Goal: Information Seeking & Learning: Learn about a topic

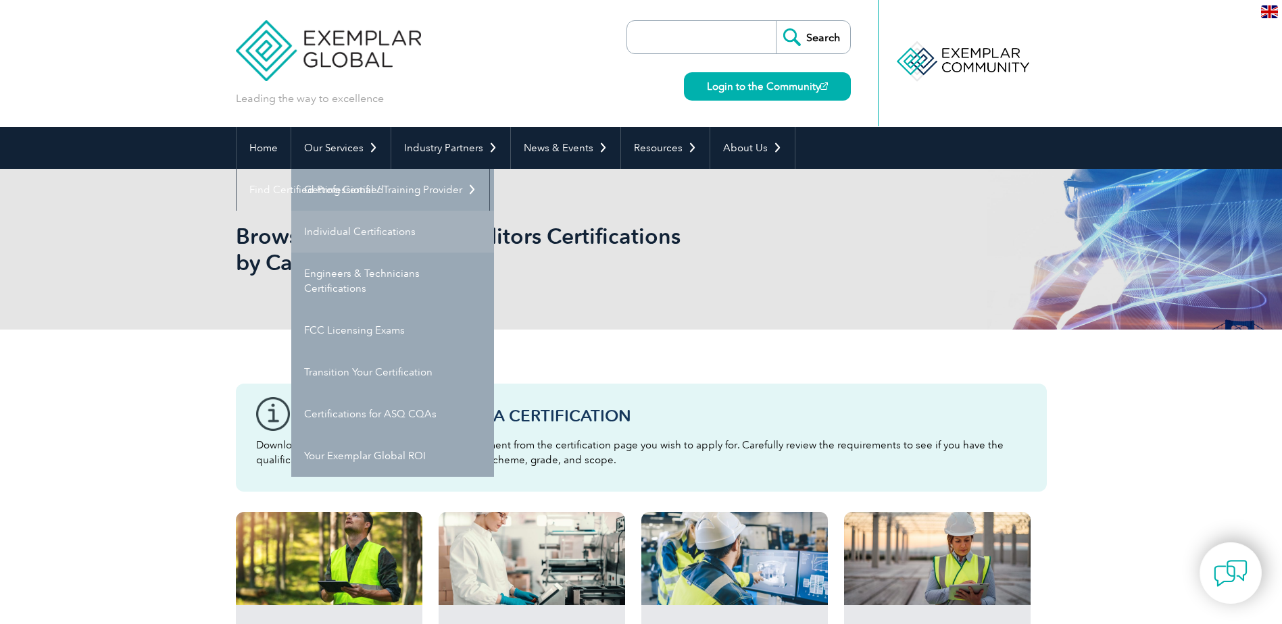
click at [347, 227] on link "Individual Certifications" at bounding box center [392, 232] width 203 height 42
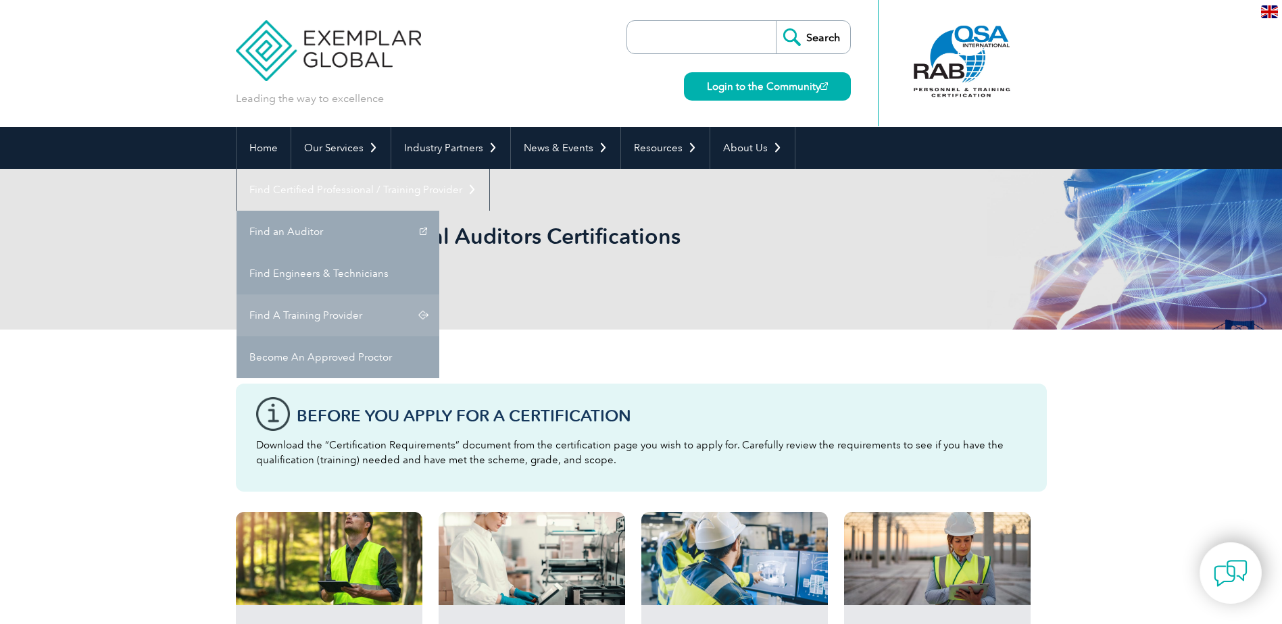
click at [439, 295] on link "Find A Training Provider" at bounding box center [338, 316] width 203 height 42
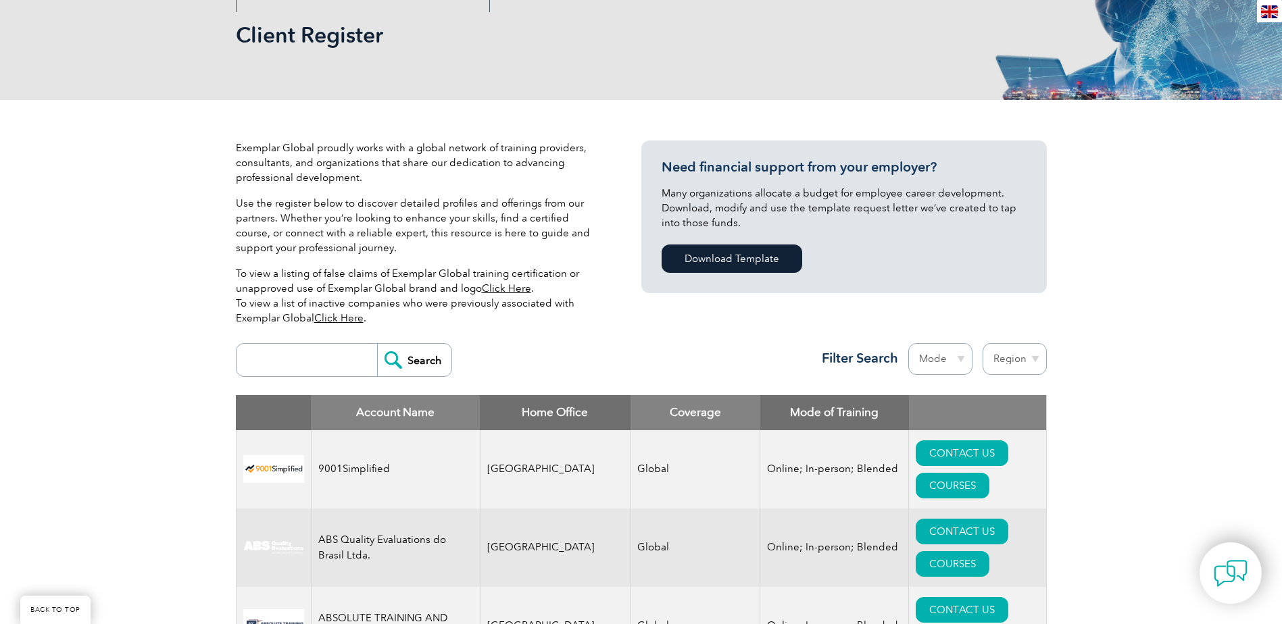
scroll to position [203, 0]
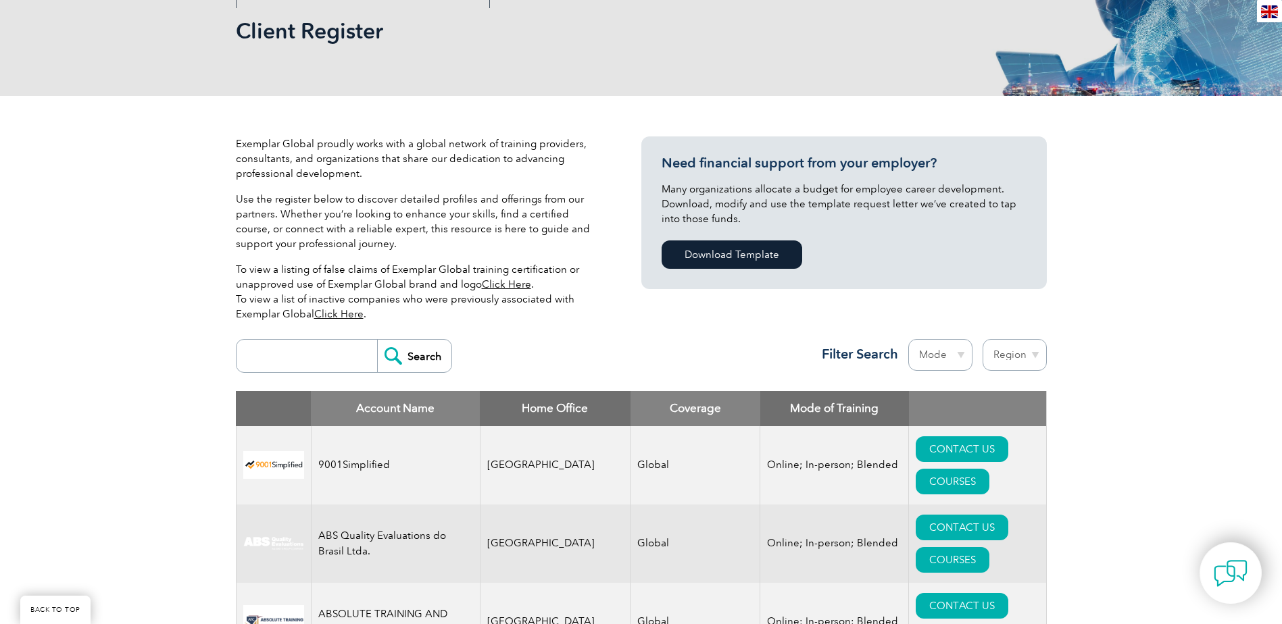
click at [936, 358] on select "Mode Online In-person Blended" at bounding box center [940, 355] width 64 height 32
click at [1014, 352] on select "Region [GEOGRAPHIC_DATA] [GEOGRAPHIC_DATA] [GEOGRAPHIC_DATA] [GEOGRAPHIC_DATA] …" at bounding box center [1015, 355] width 64 height 32
click at [330, 347] on input "search" at bounding box center [310, 356] width 134 height 32
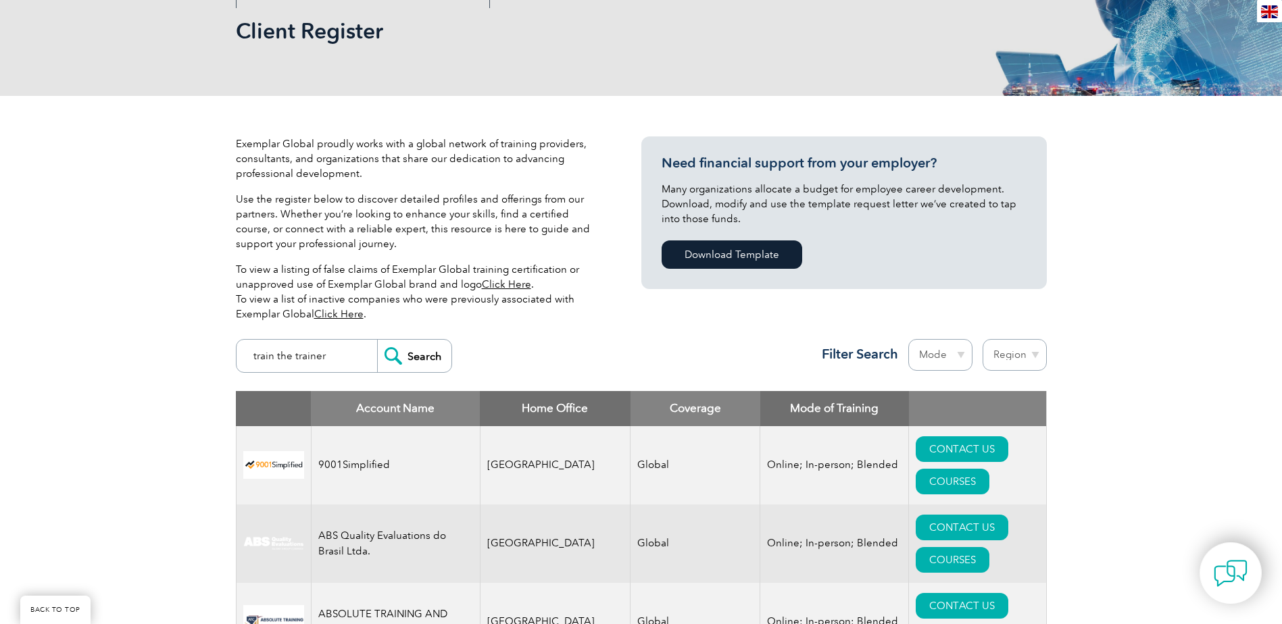
type input "train the trainer"
click at [377, 340] on input "Search" at bounding box center [414, 356] width 74 height 32
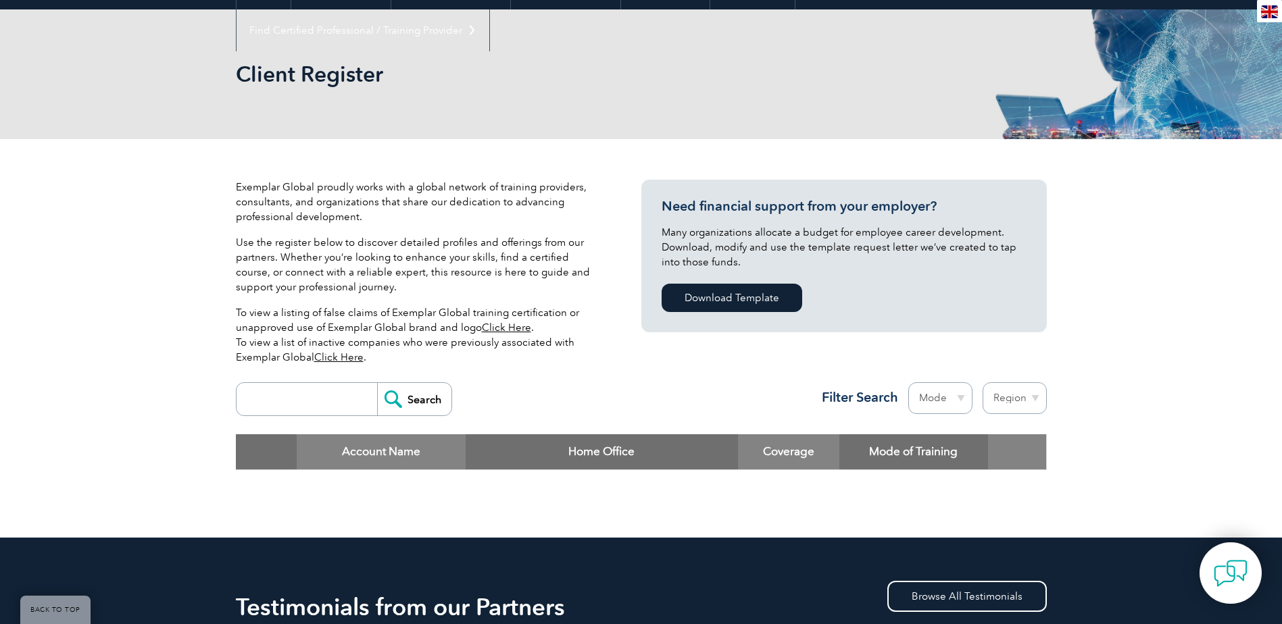
scroll to position [135, 0]
